Goal: Entertainment & Leisure: Browse casually

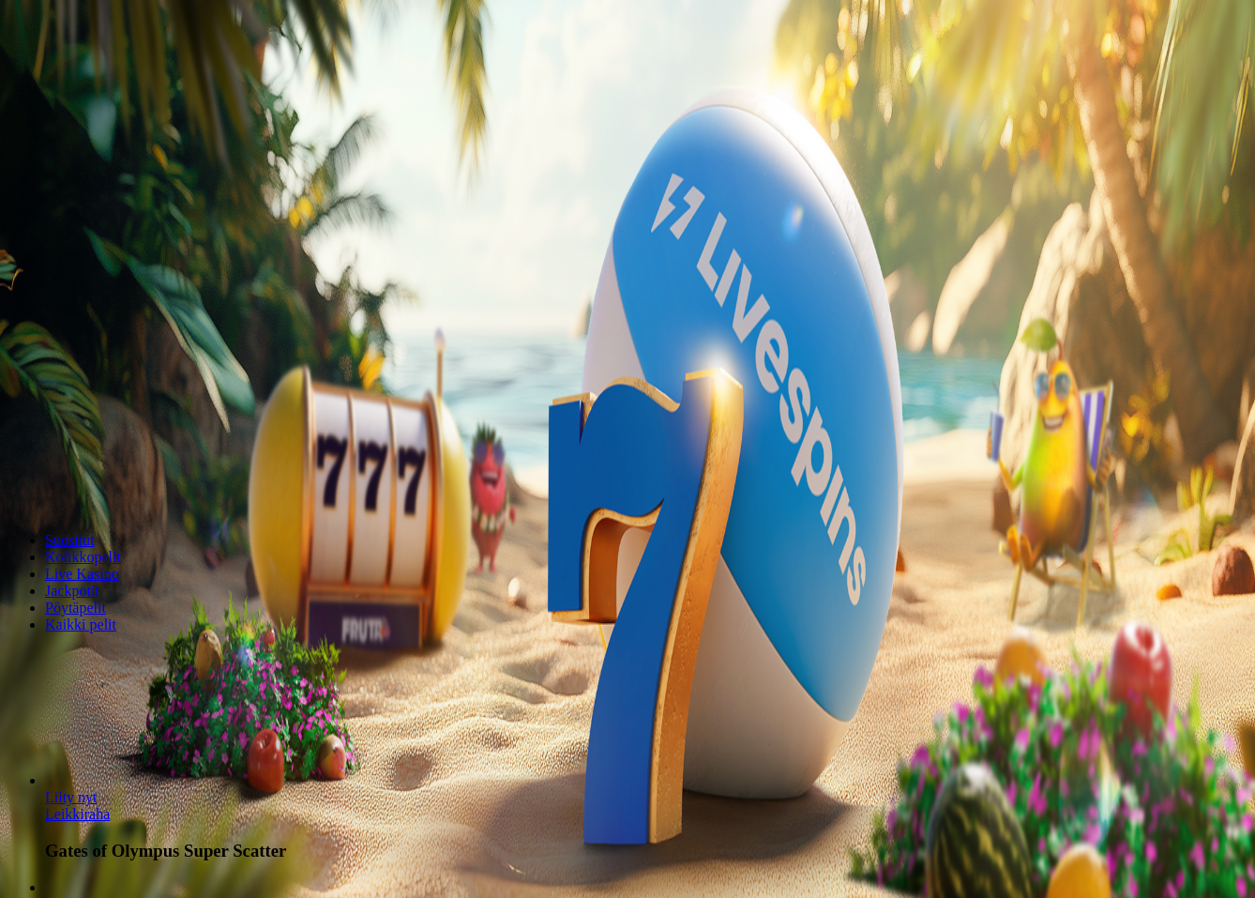
click at [113, 75] on span "Kirjaudu" at bounding box center [130, 68] width 46 height 14
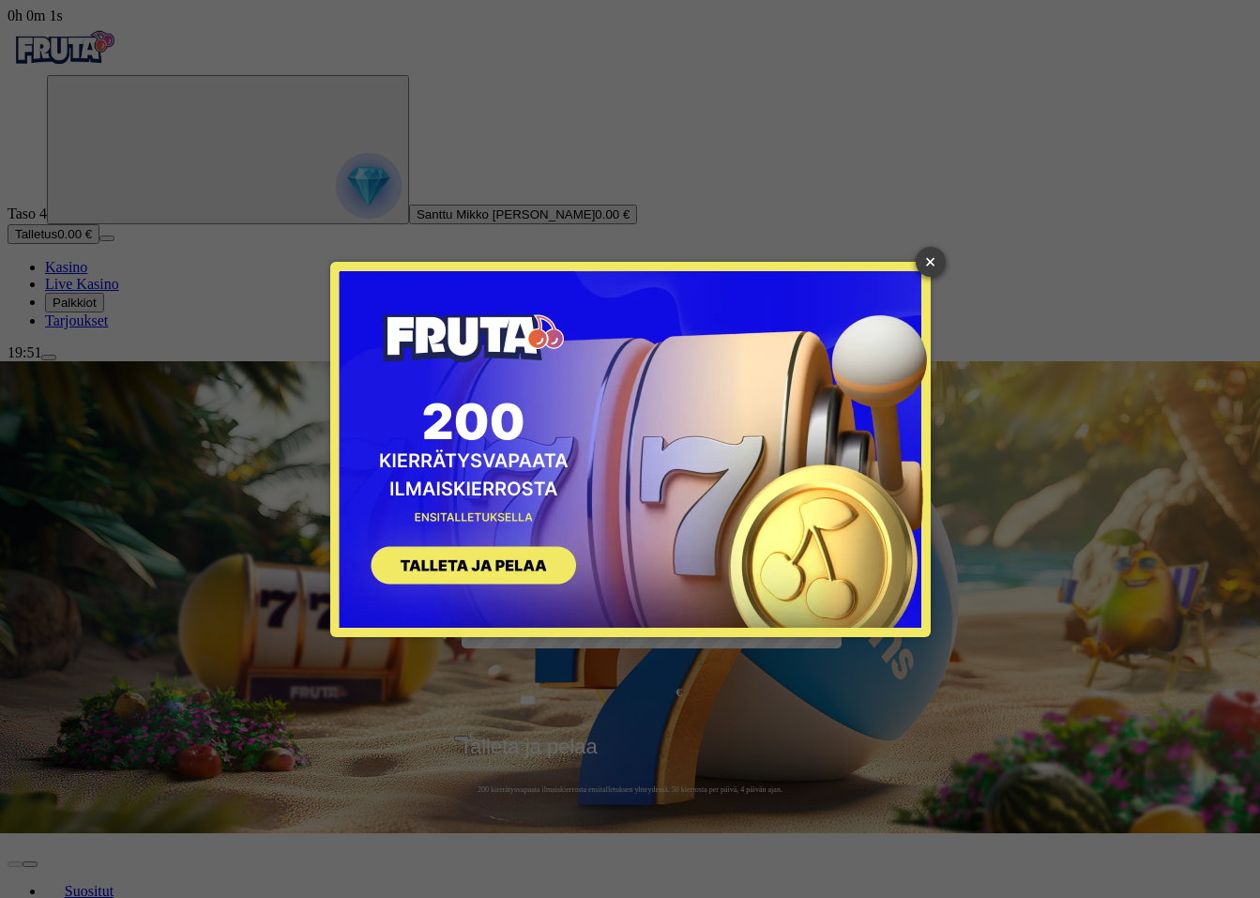
click at [930, 265] on link "×" at bounding box center [931, 262] width 30 height 30
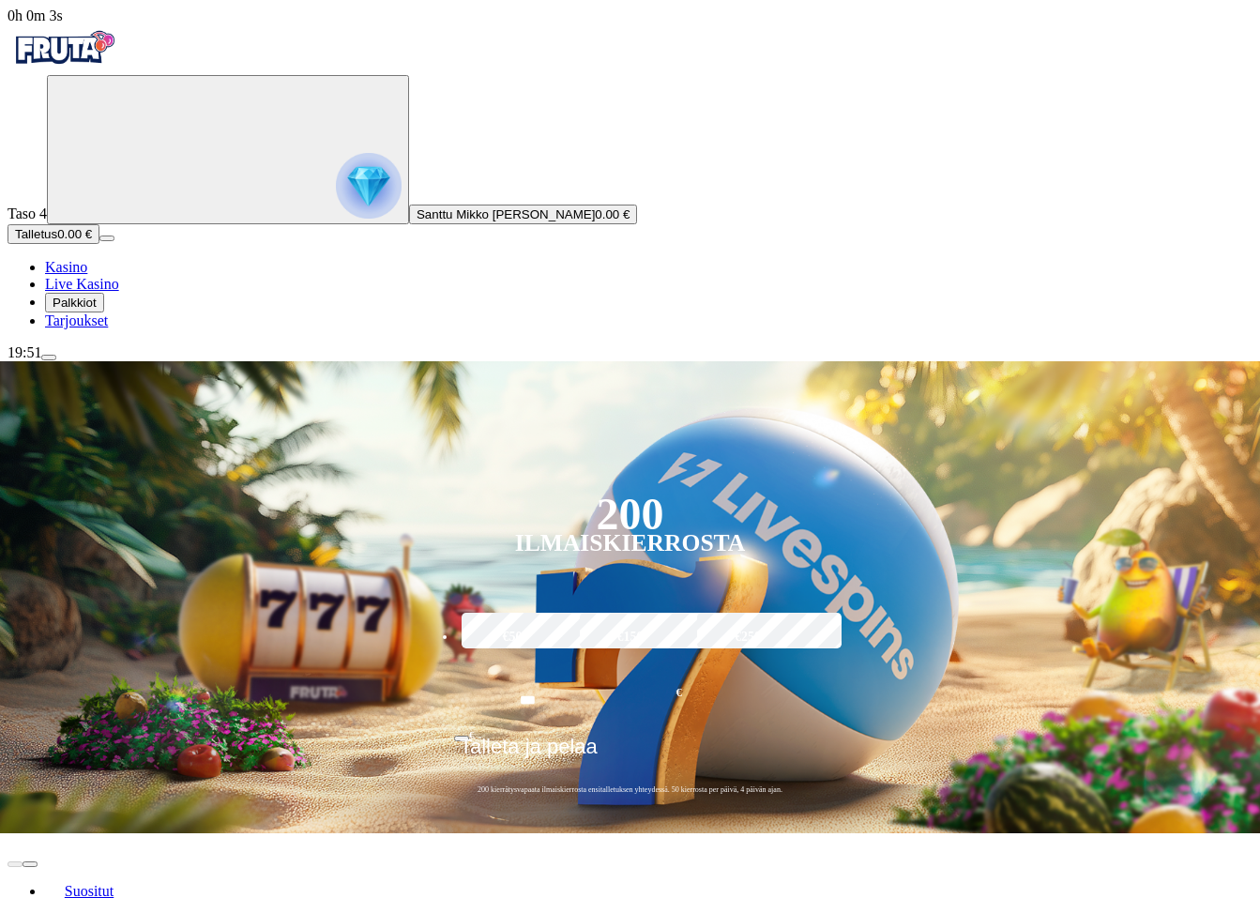
click at [97, 310] on span "Palkkiot" at bounding box center [75, 303] width 44 height 14
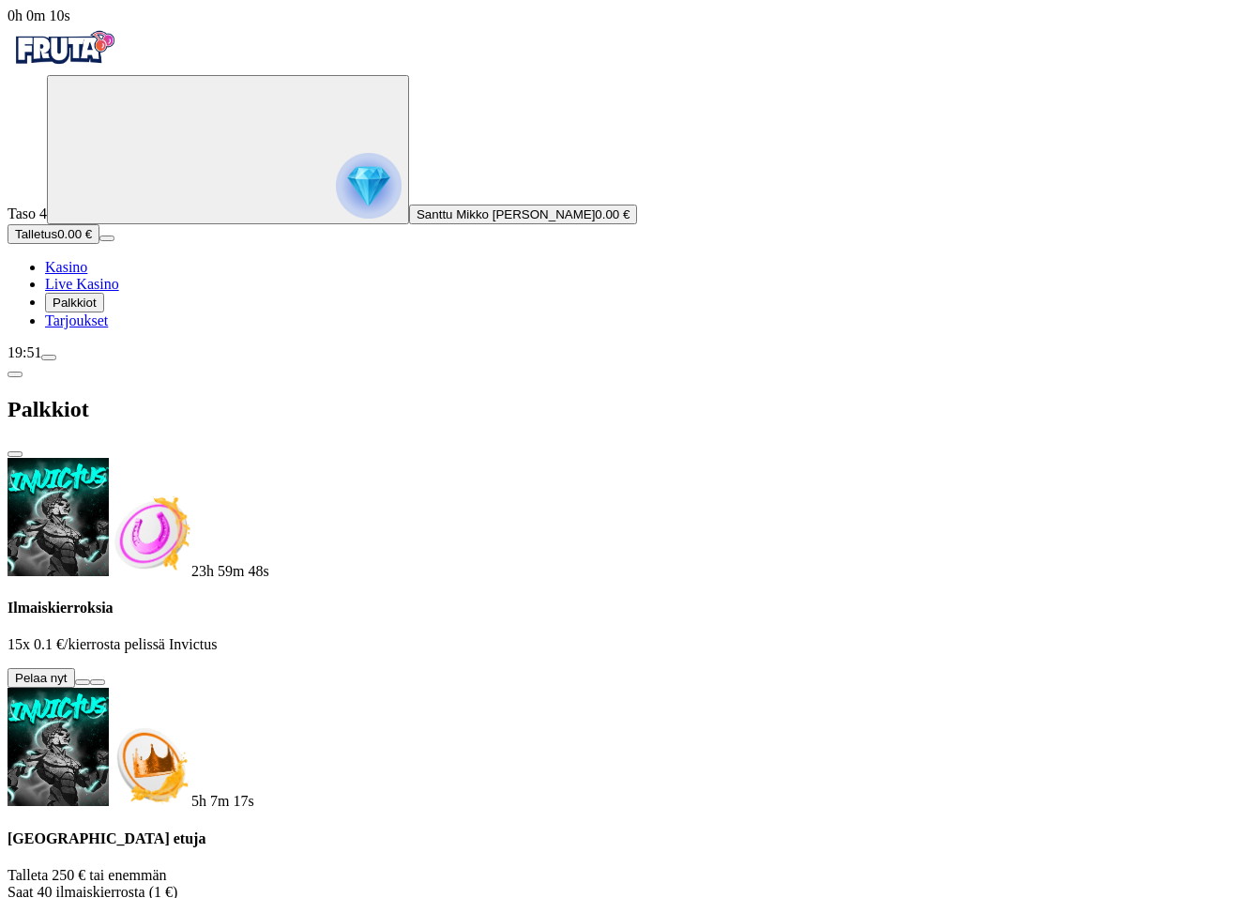
click at [90, 679] on button at bounding box center [82, 682] width 15 height 6
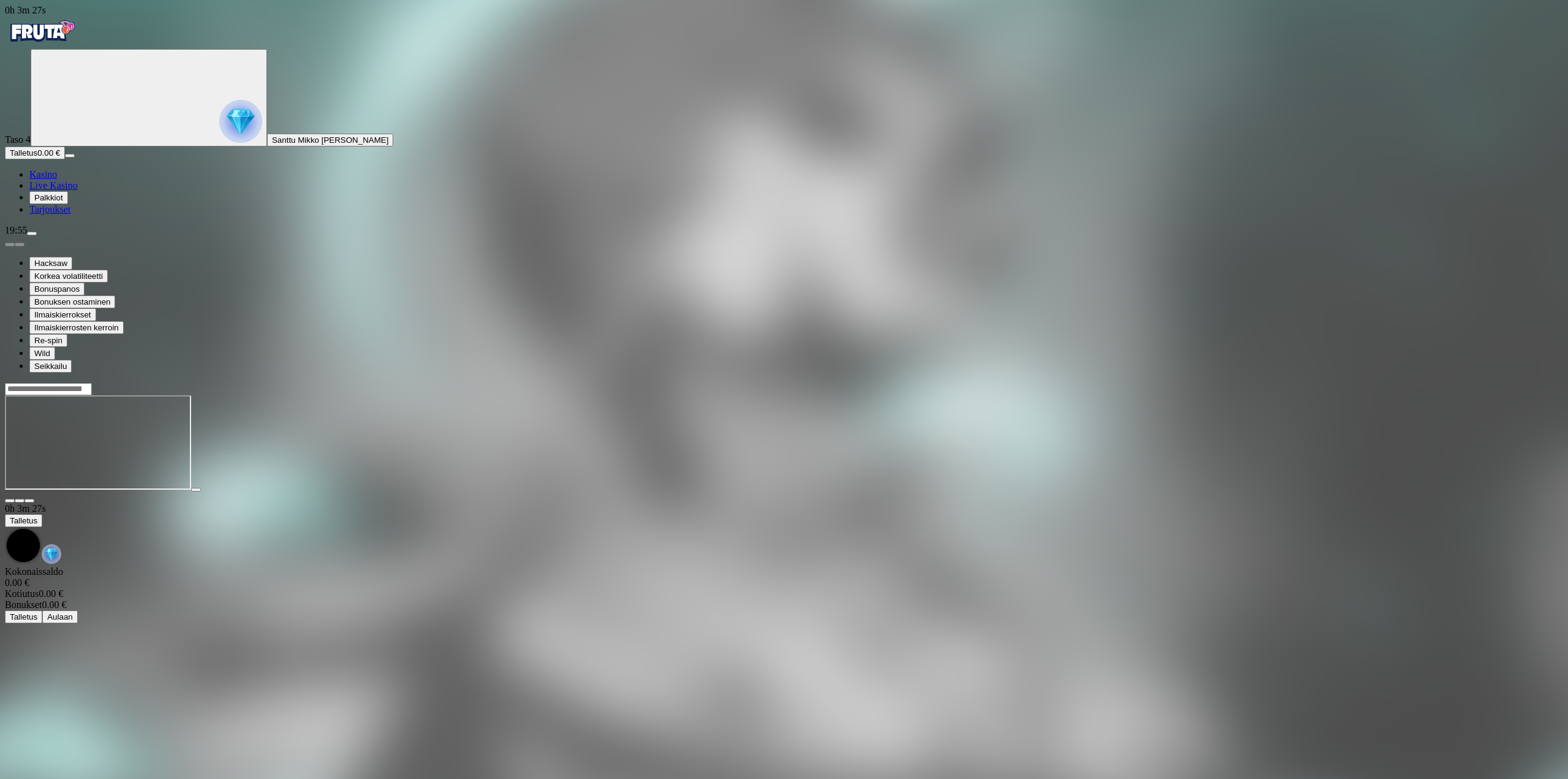
click at [63, 202] on span "Palkkiot" at bounding box center [49, 198] width 29 height 9
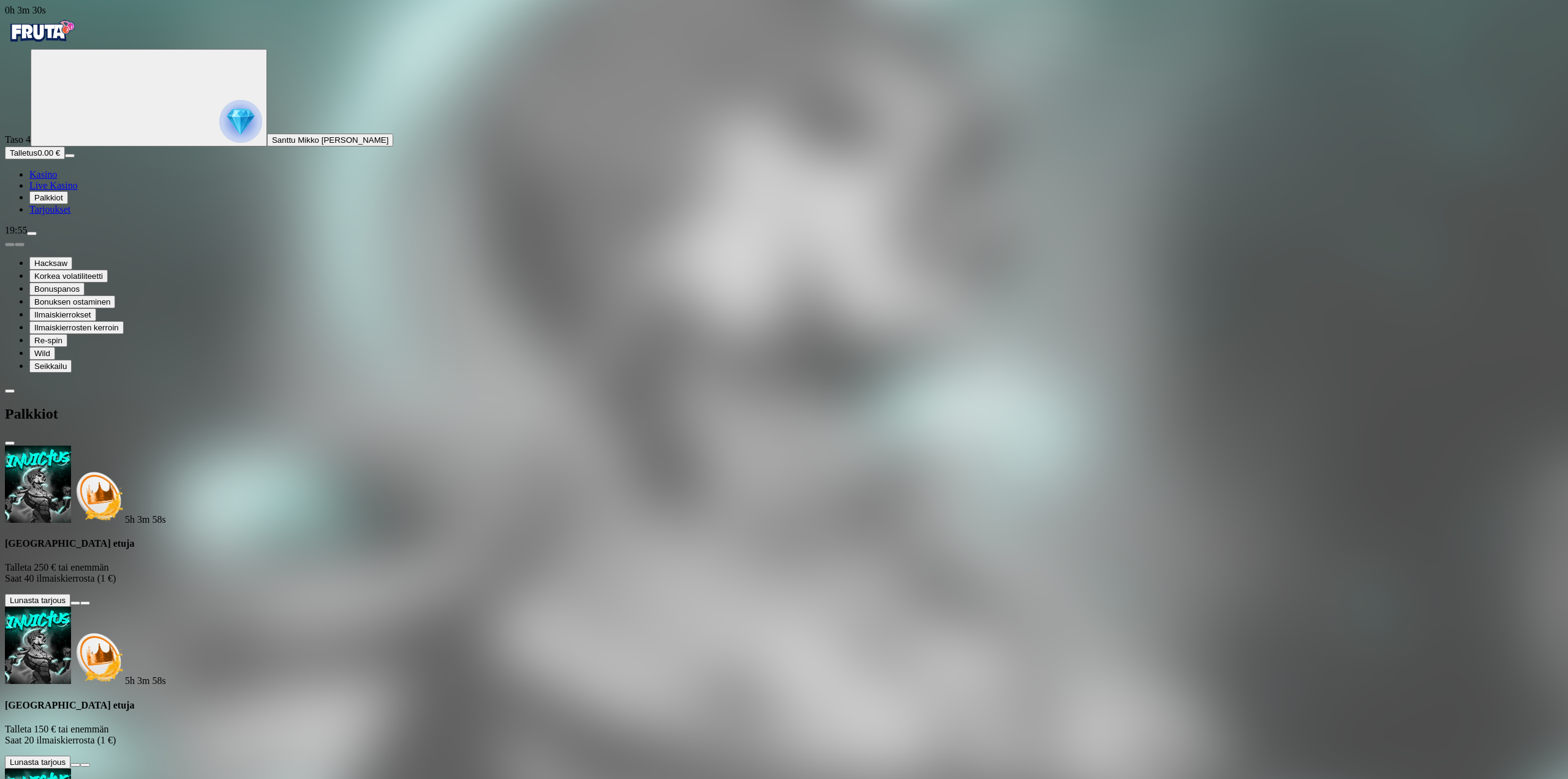
click at [63, 202] on span "Palkkiot" at bounding box center [49, 198] width 29 height 9
click at [32, 233] on span "menu icon" at bounding box center [32, 233] width 0 height 0
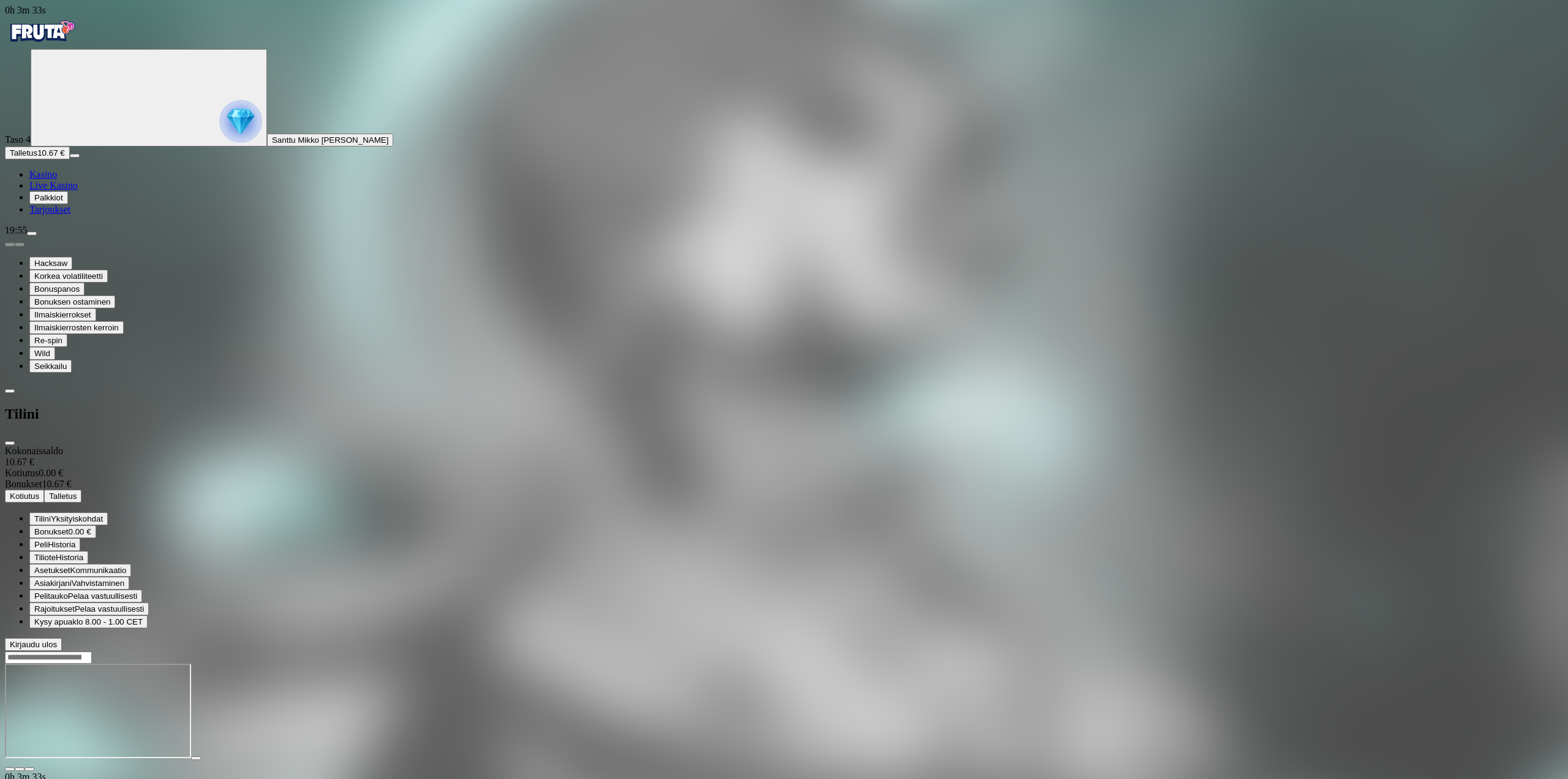
click at [69, 527] on span "Bonukset" at bounding box center [52, 532] width 35 height 9
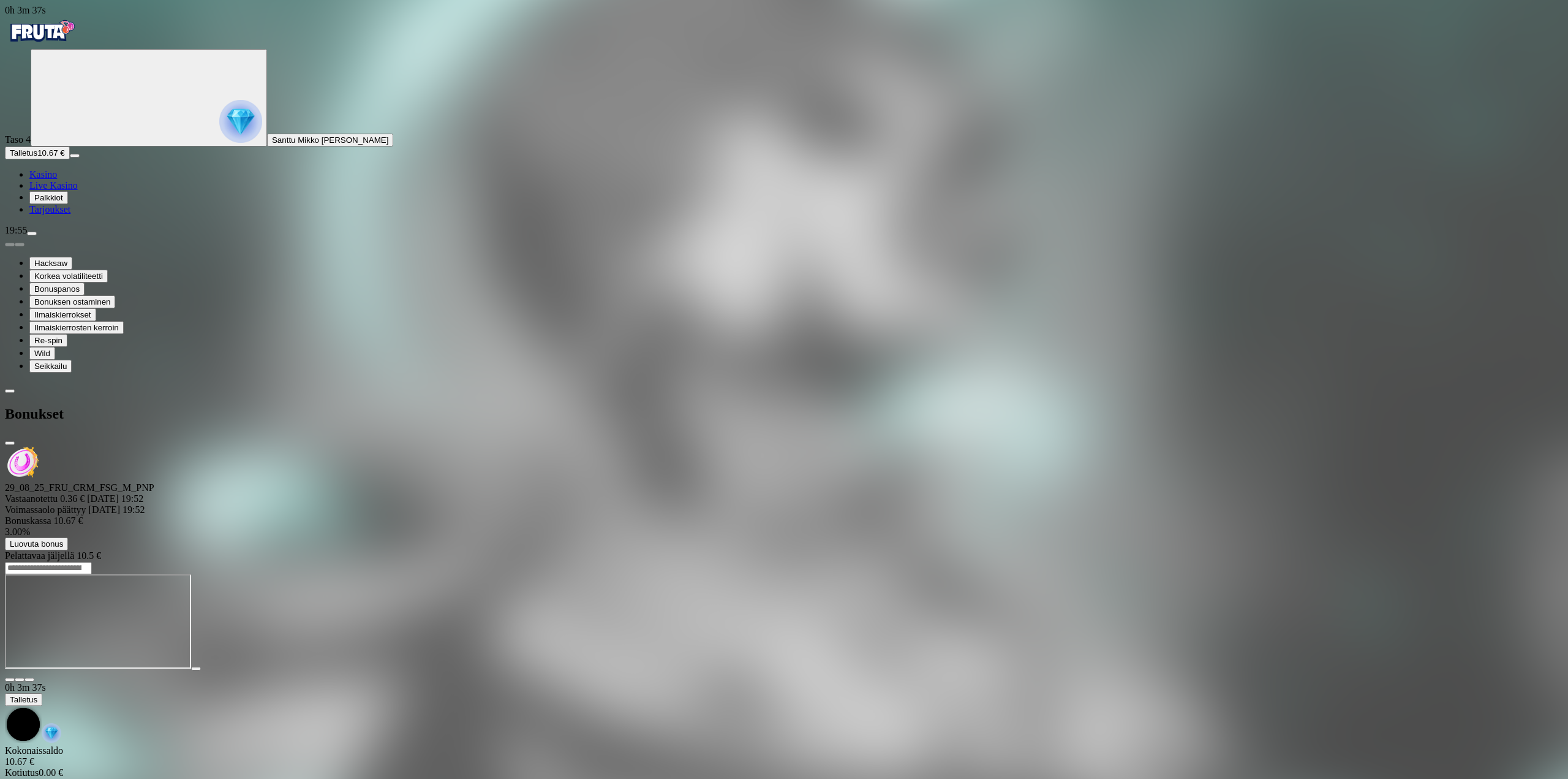
click at [10, 443] on span "close icon" at bounding box center [10, 443] width 0 height 0
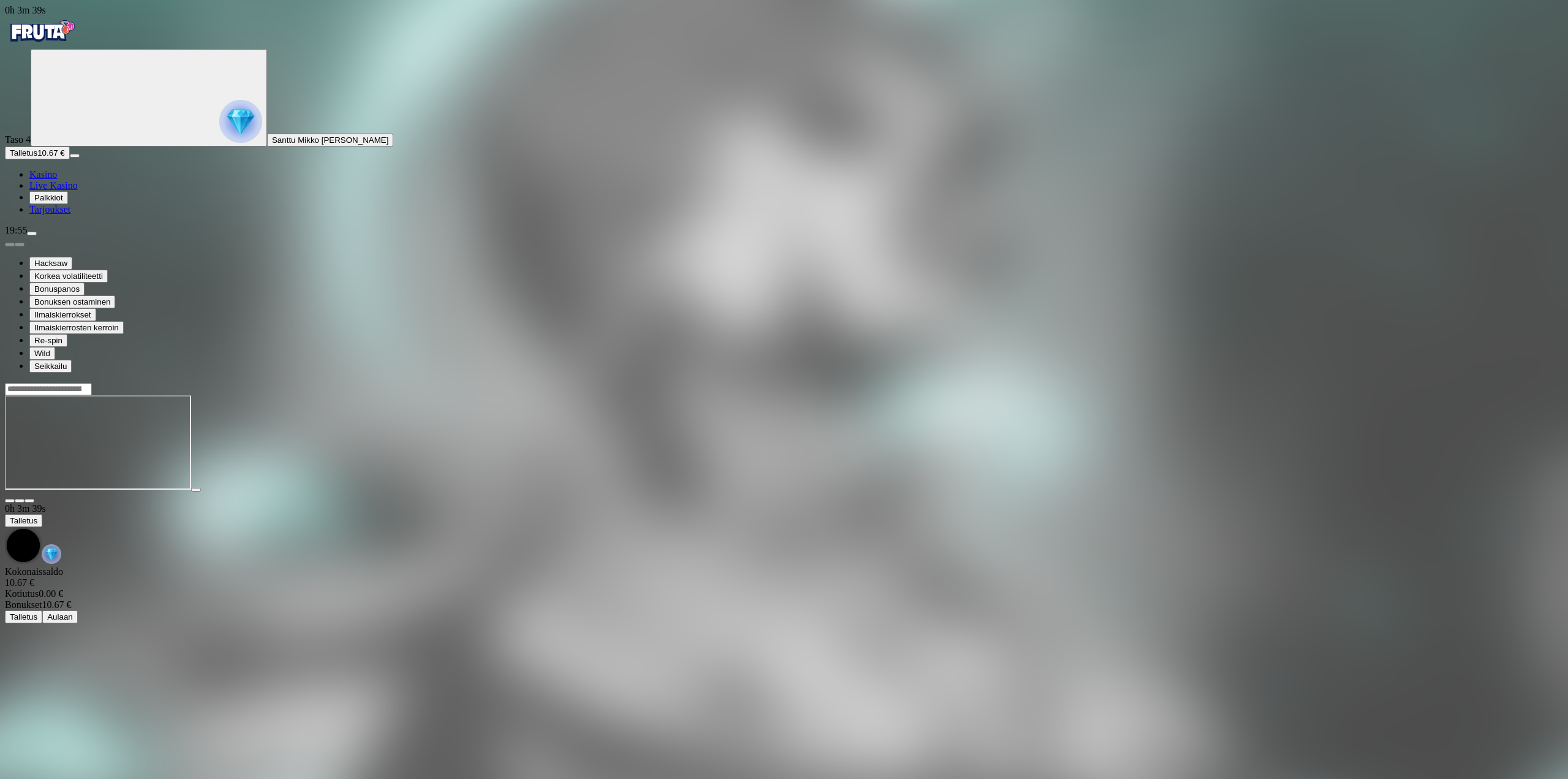
click at [57, 180] on span "Kasino" at bounding box center [43, 174] width 27 height 10
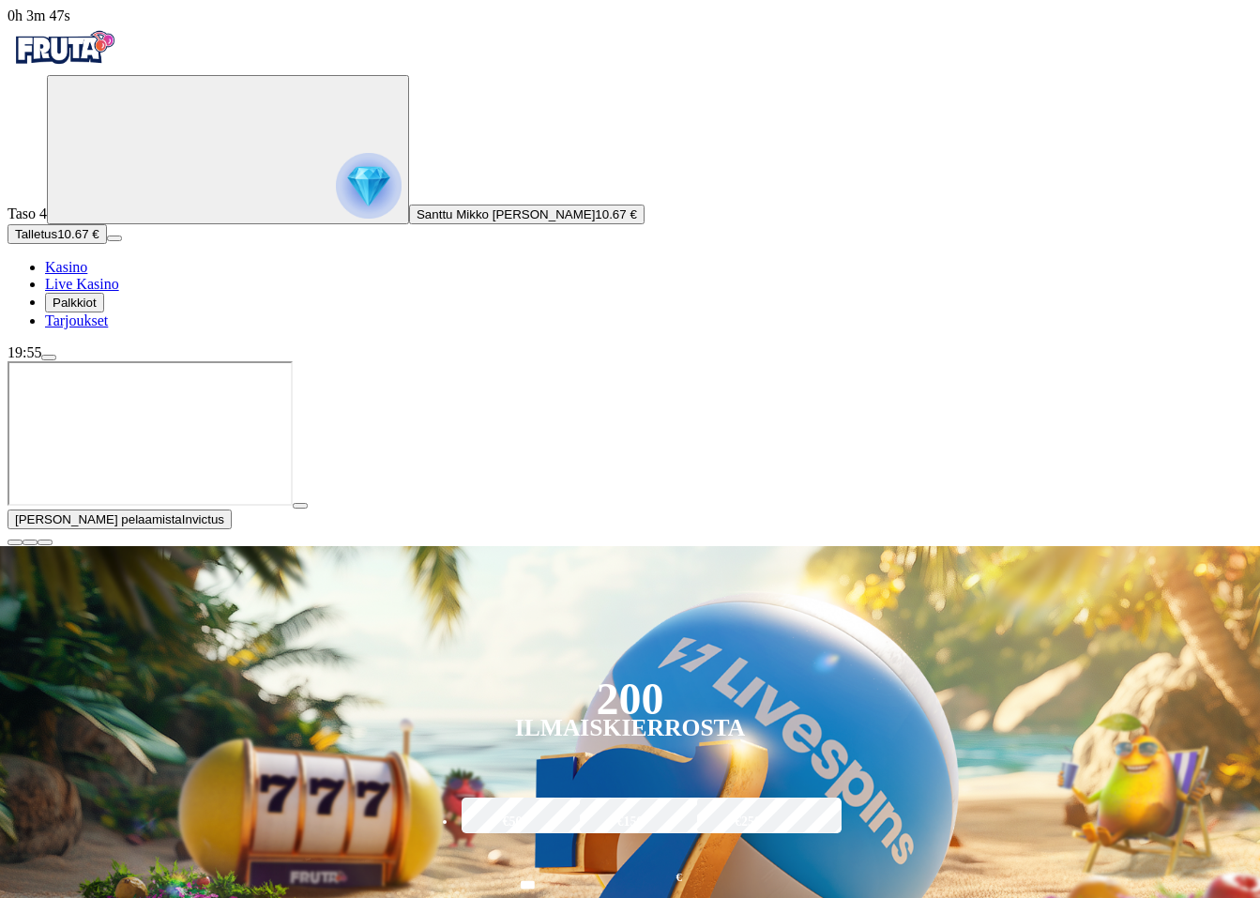
click at [15, 542] on span "close icon" at bounding box center [15, 542] width 0 height 0
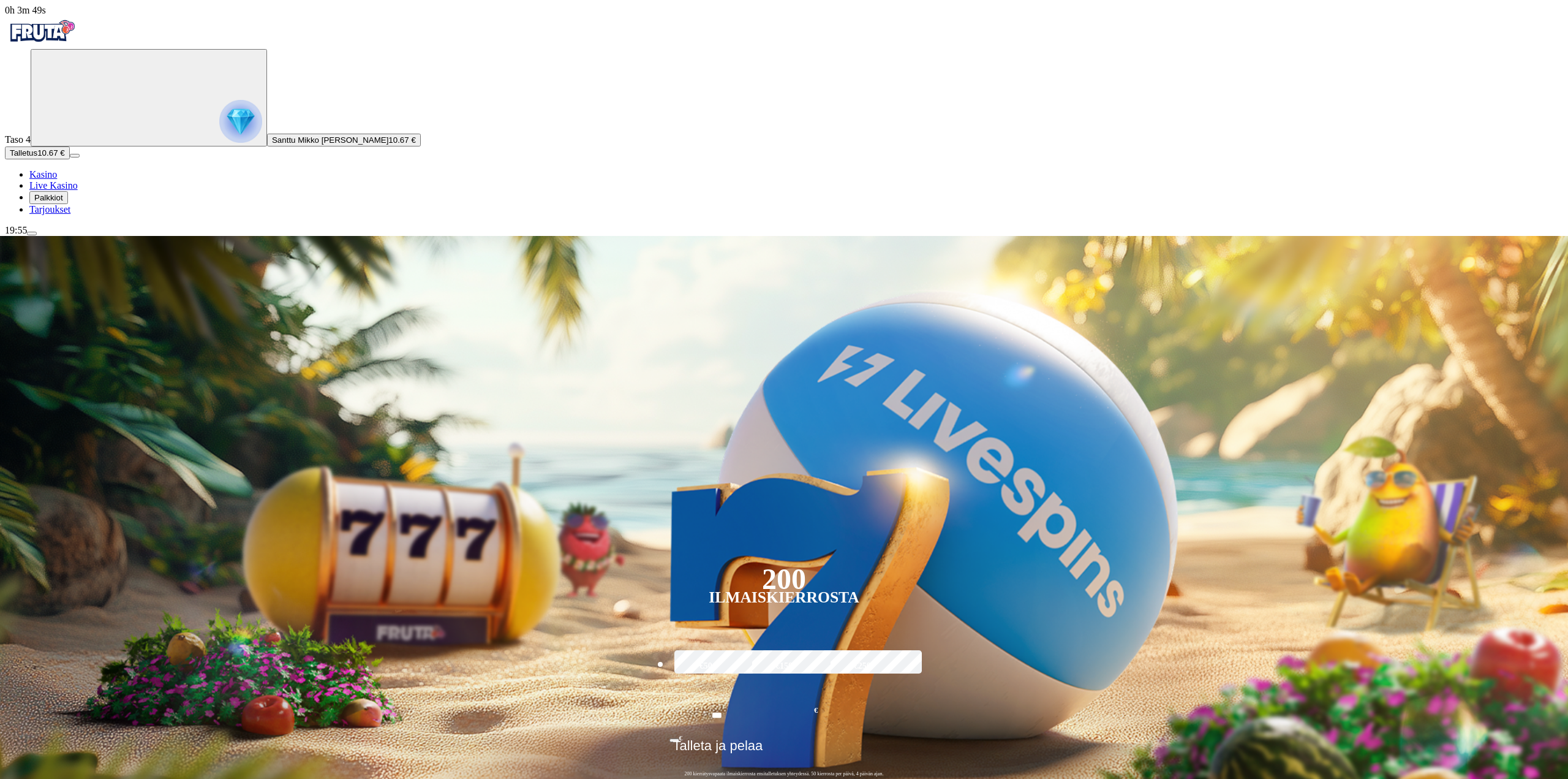
click at [57, 180] on span "Kasino" at bounding box center [43, 174] width 27 height 10
drag, startPoint x: 1157, startPoint y: 554, endPoint x: 1150, endPoint y: 545, distance: 11.4
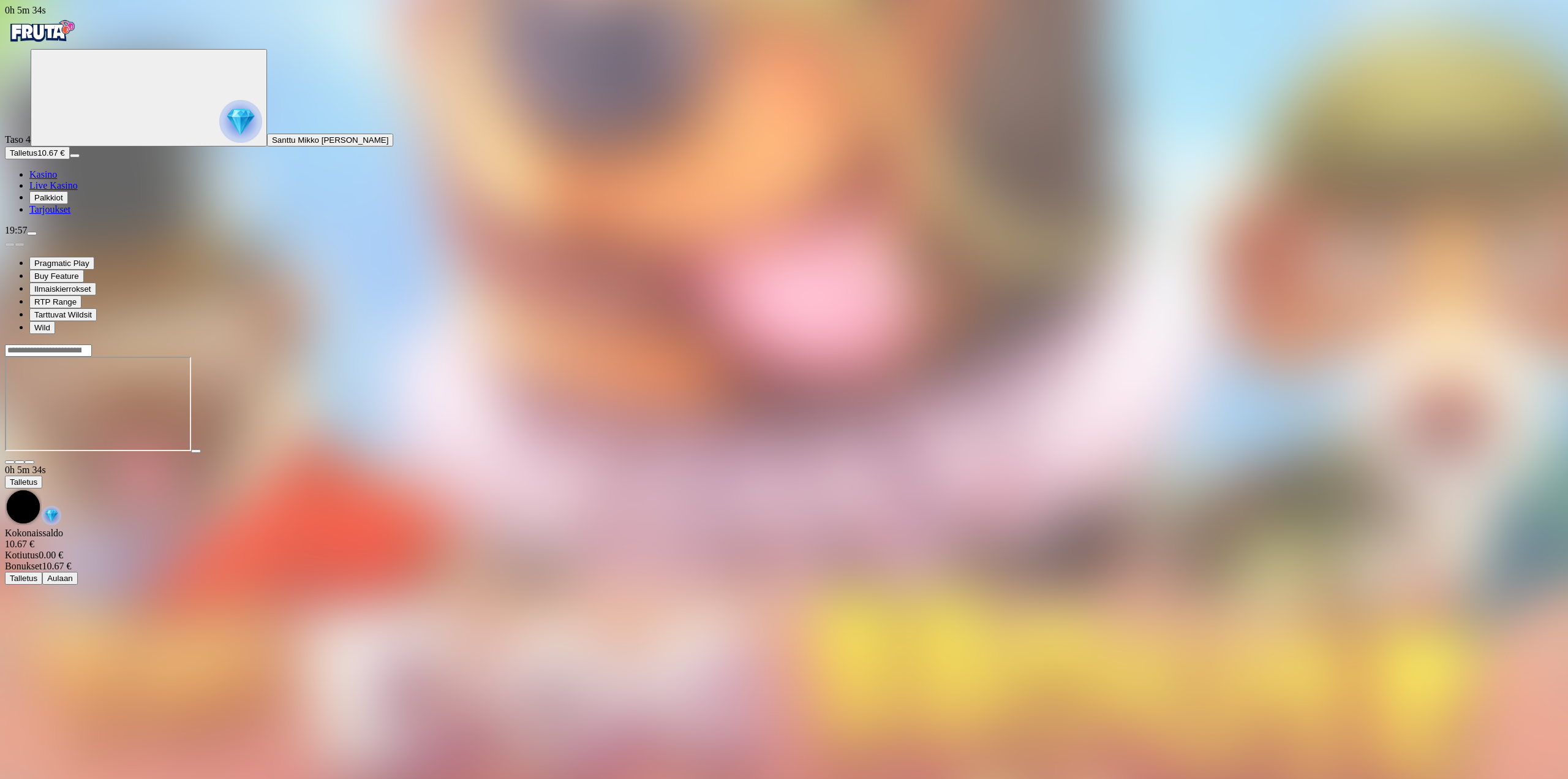
click at [63, 204] on button "Palkkiot" at bounding box center [48, 198] width 39 height 13
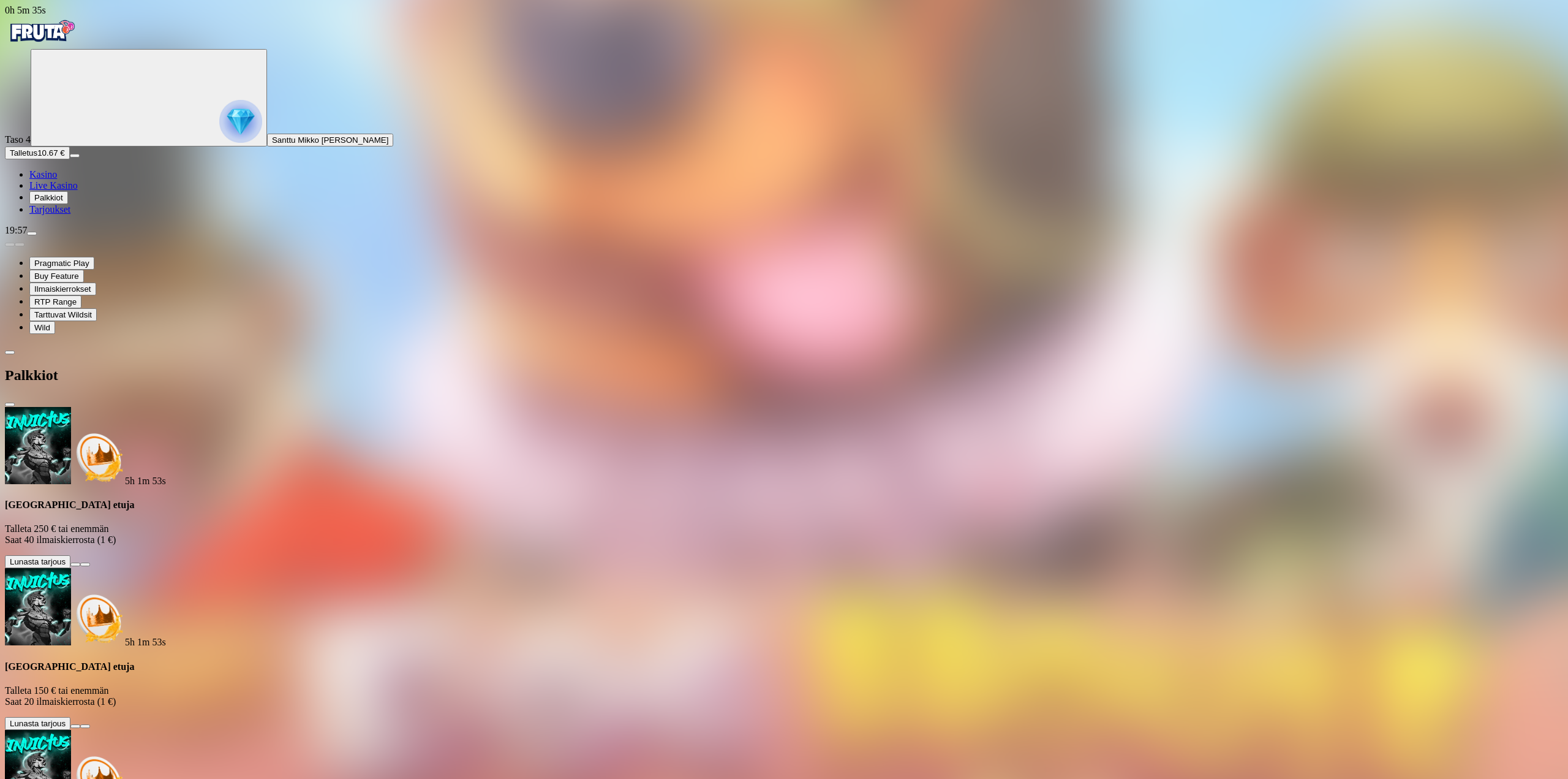
click at [60, 202] on span "Palkkiot" at bounding box center [49, 198] width 29 height 9
click at [32, 233] on span "menu icon" at bounding box center [32, 233] width 0 height 0
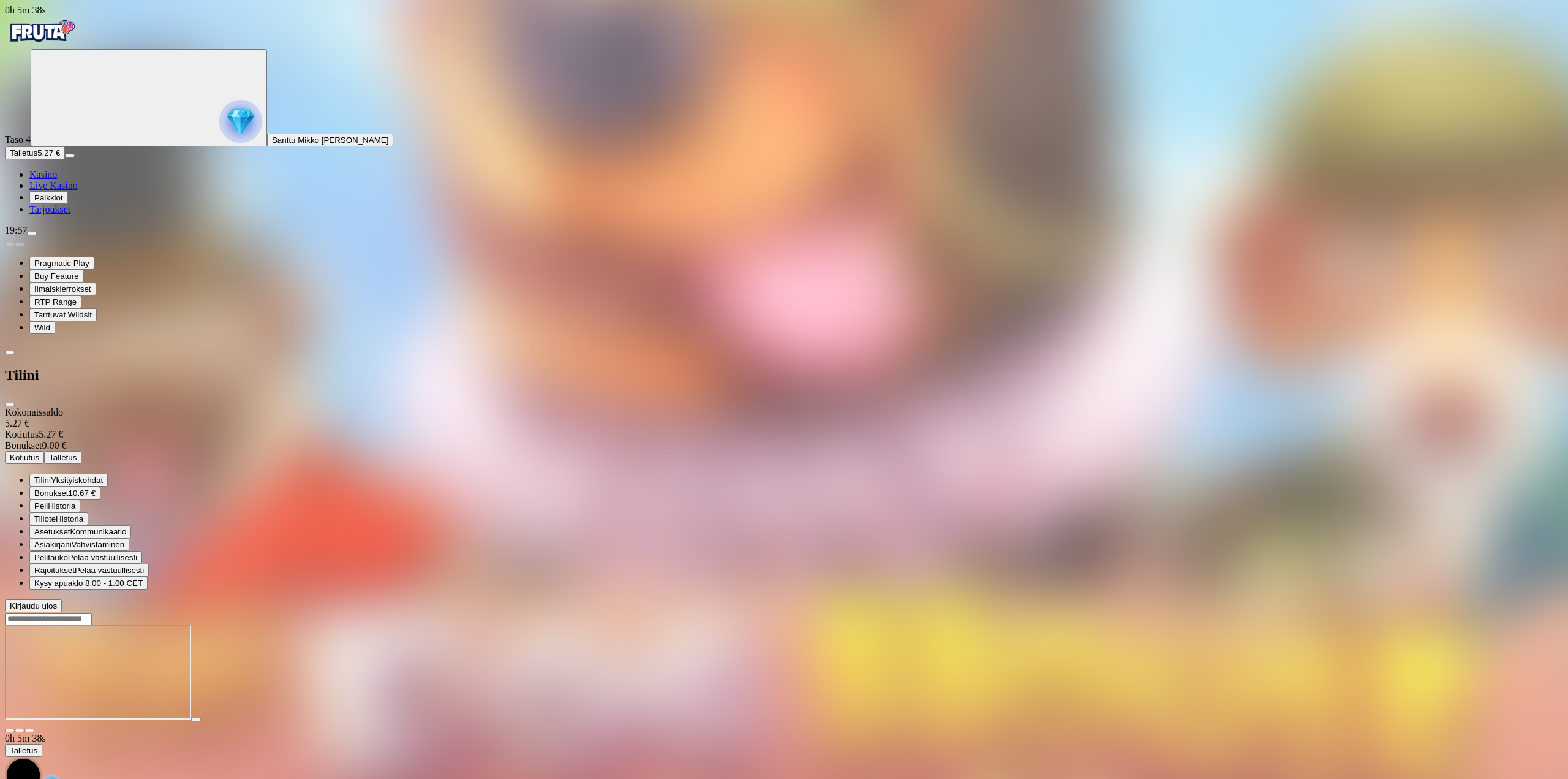
click at [346, 343] on div "Tilini" at bounding box center [784, 375] width 1558 height 63
click at [10, 404] on span "close icon" at bounding box center [10, 404] width 0 height 0
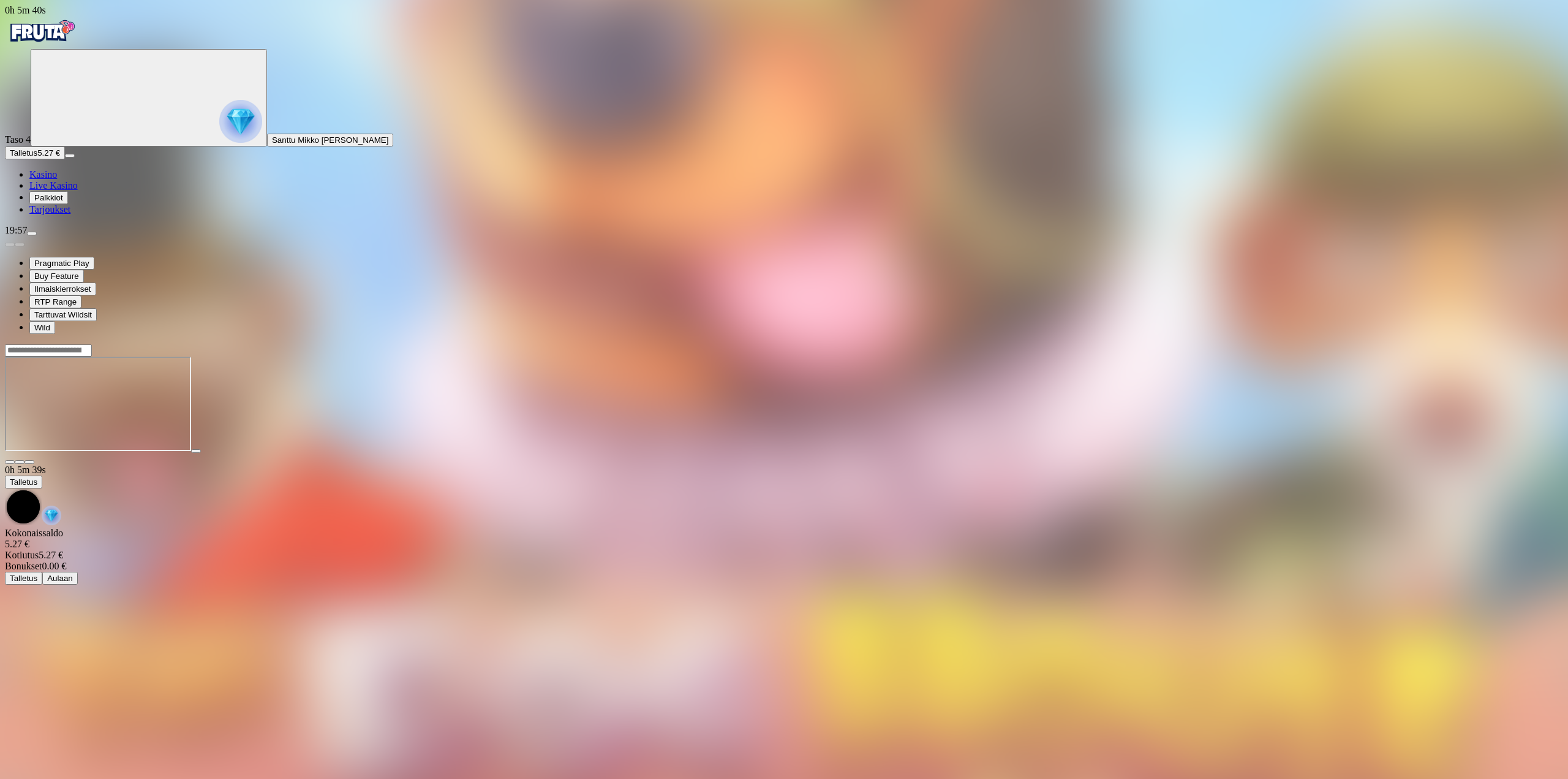
click at [29, 180] on span "diamond icon" at bounding box center [29, 174] width 0 height 10
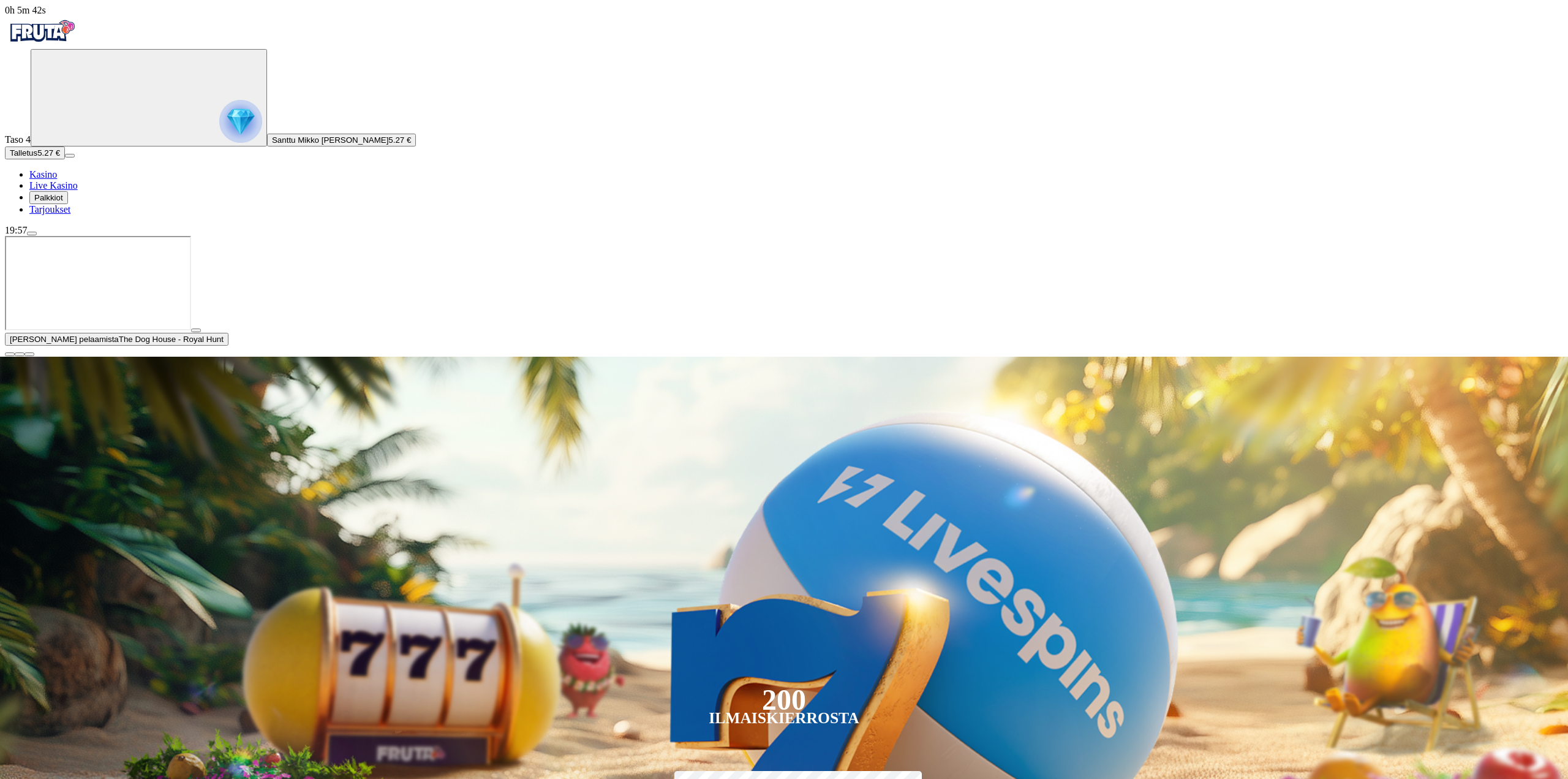
click at [10, 354] on span "close icon" at bounding box center [10, 354] width 0 height 0
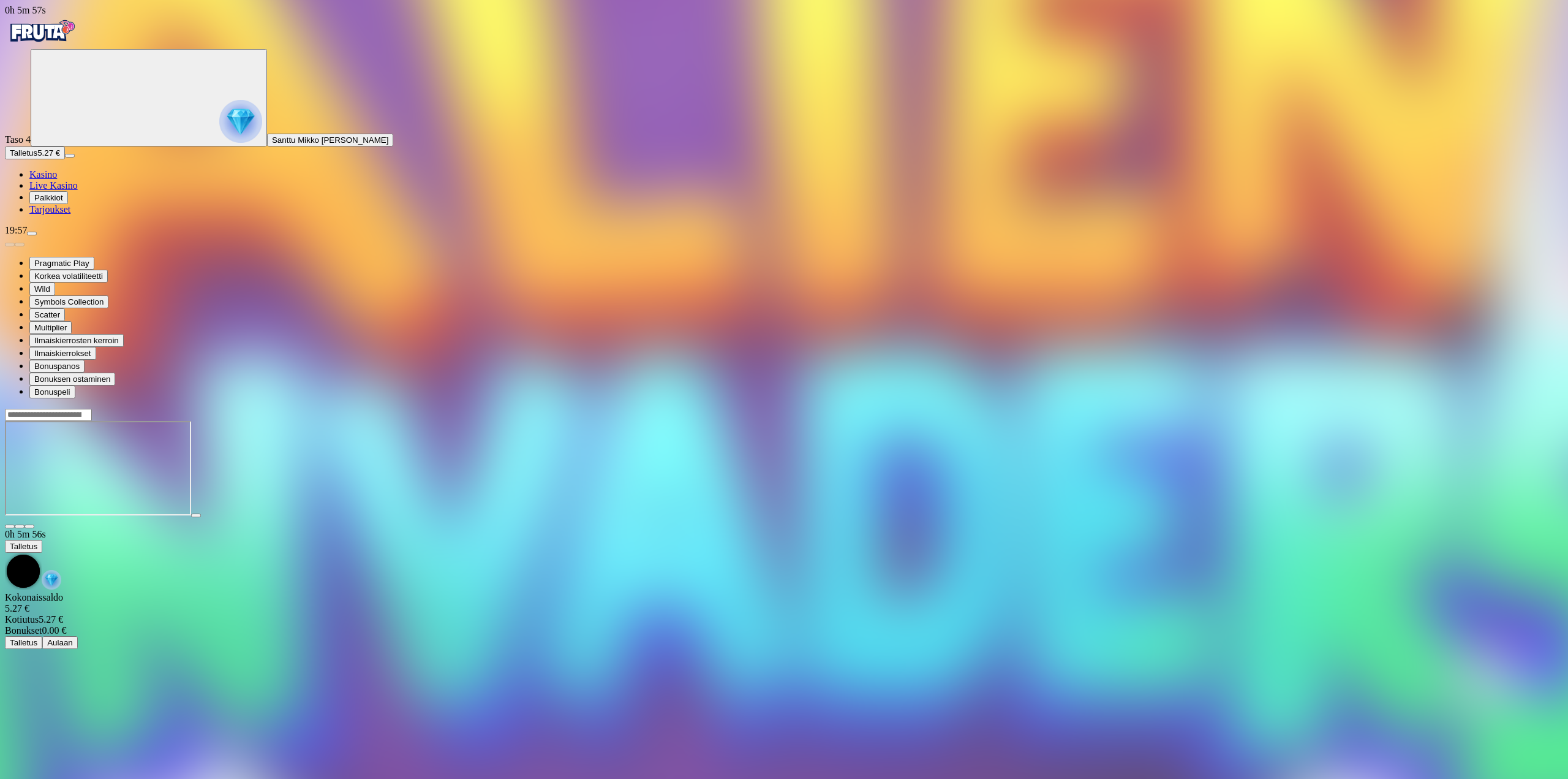
click at [29, 526] on span "fullscreen icon" at bounding box center [29, 526] width 0 height 0
